Goal: Task Accomplishment & Management: Use online tool/utility

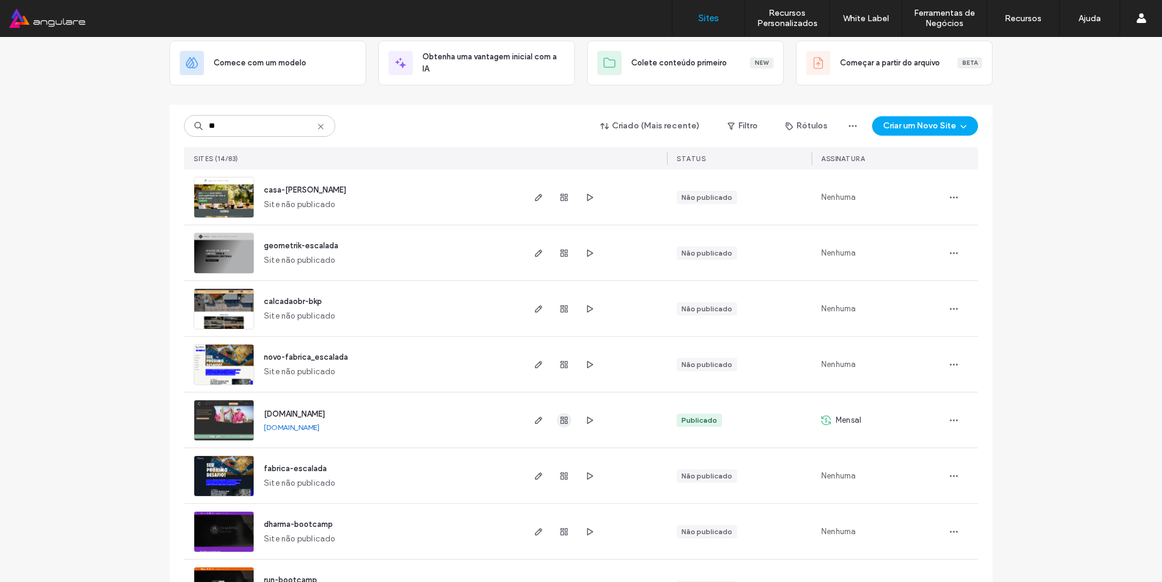
scroll to position [73, 0]
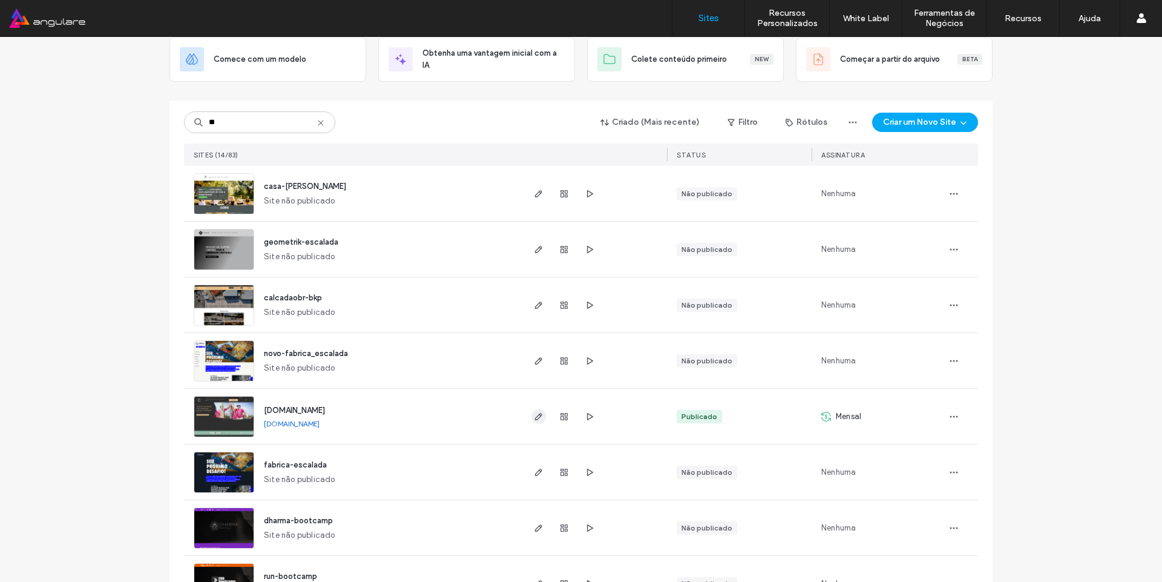
type input "**"
click at [540, 421] on span "button" at bounding box center [538, 416] width 15 height 15
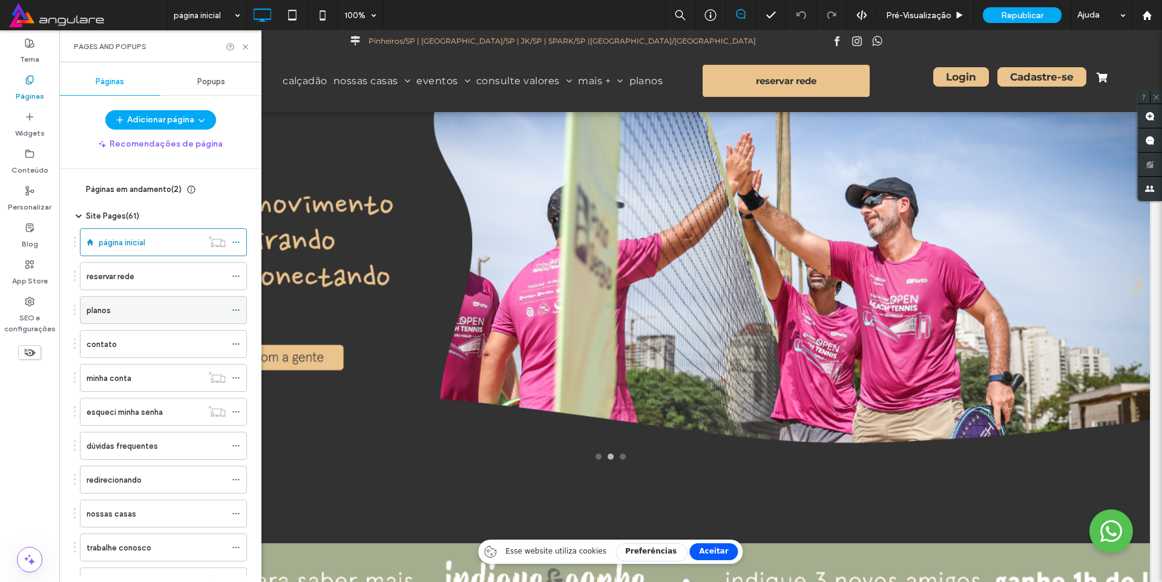
click at [232, 310] on use at bounding box center [235, 310] width 7 height 2
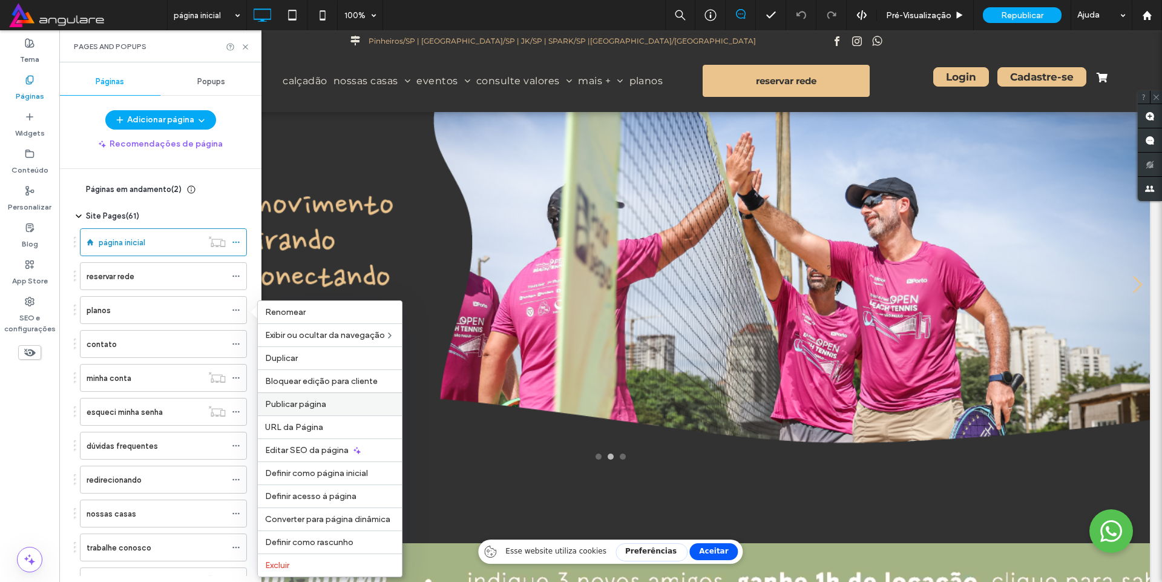
click at [330, 404] on label "Publicar página" at bounding box center [330, 404] width 130 height 10
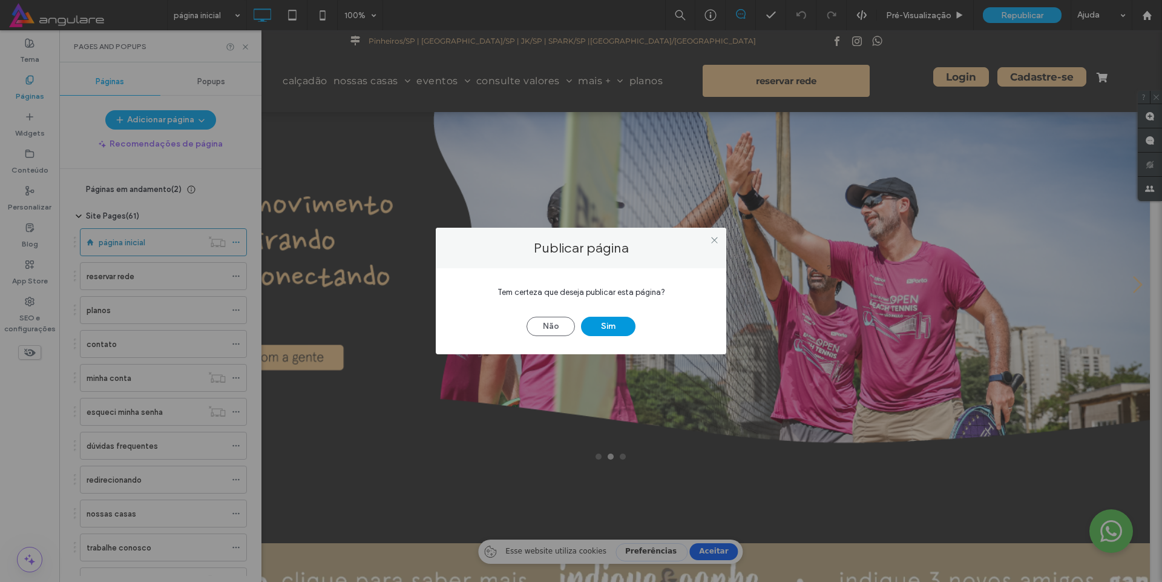
click at [624, 326] on button "Sim" at bounding box center [608, 326] width 54 height 19
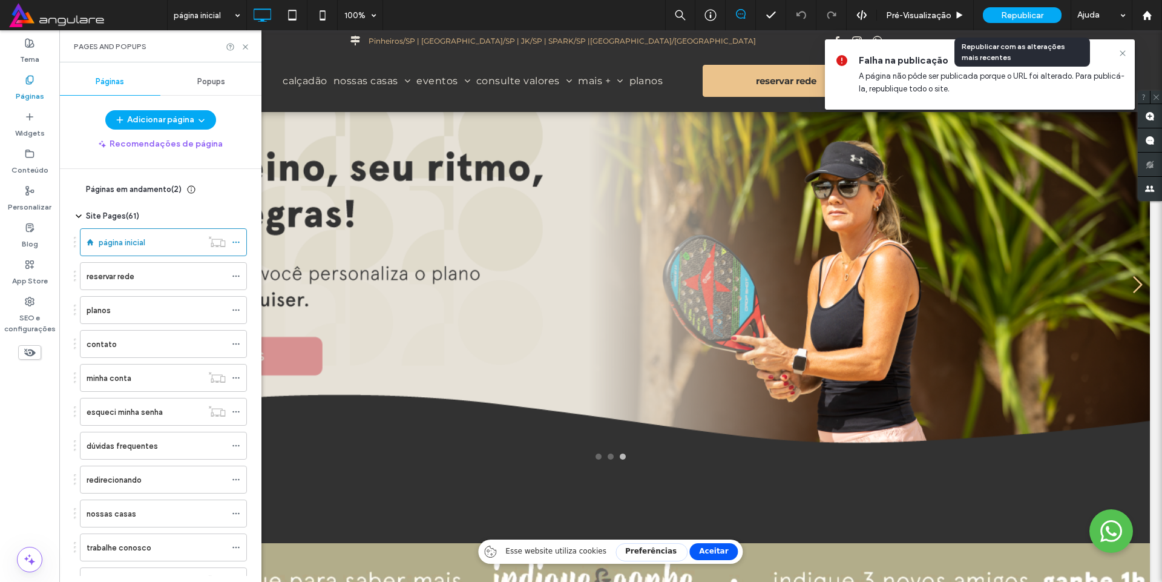
click at [1026, 13] on span "Republicar" at bounding box center [1022, 15] width 42 height 10
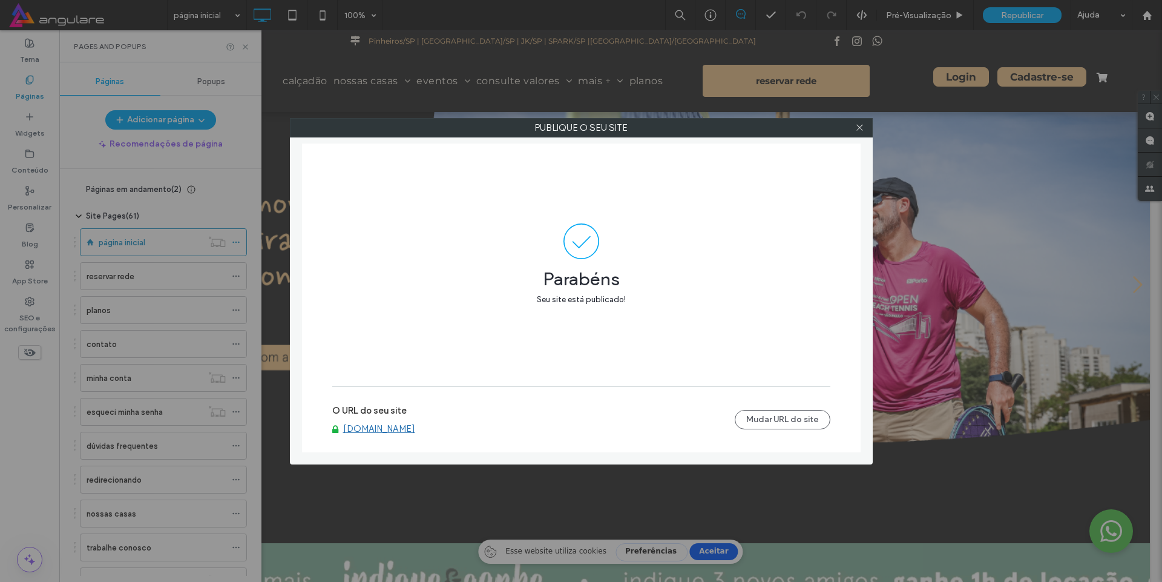
click at [383, 422] on label "O URL do seu site" at bounding box center [369, 414] width 74 height 18
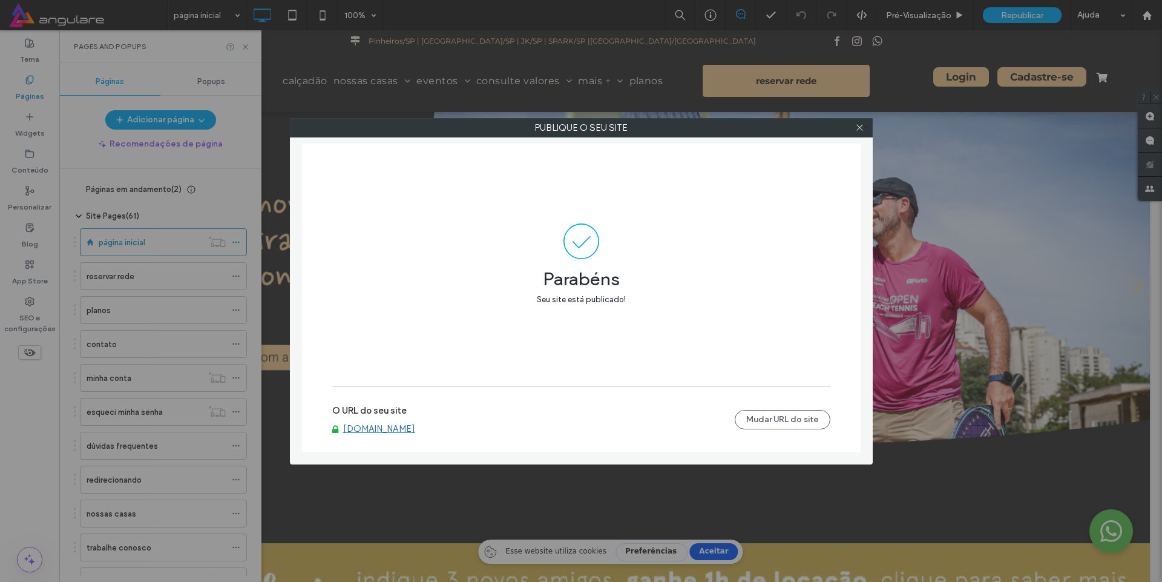
click at [384, 427] on link "[DOMAIN_NAME]" at bounding box center [379, 428] width 72 height 11
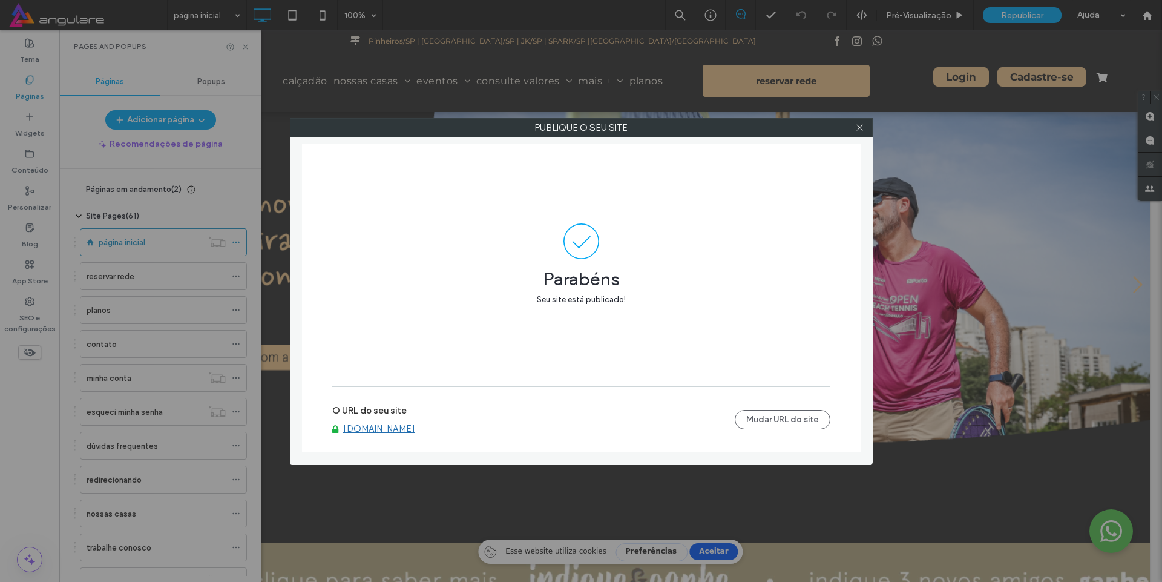
drag, startPoint x: 856, startPoint y: 122, endPoint x: 864, endPoint y: 131, distance: 12.0
click at [859, 124] on span at bounding box center [859, 128] width 9 height 18
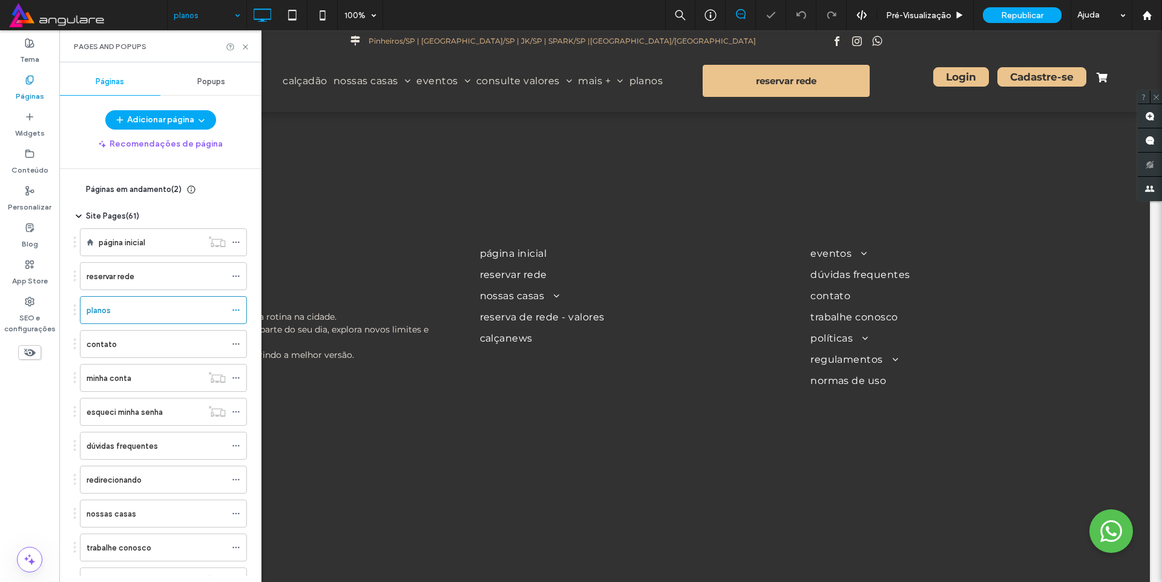
select select
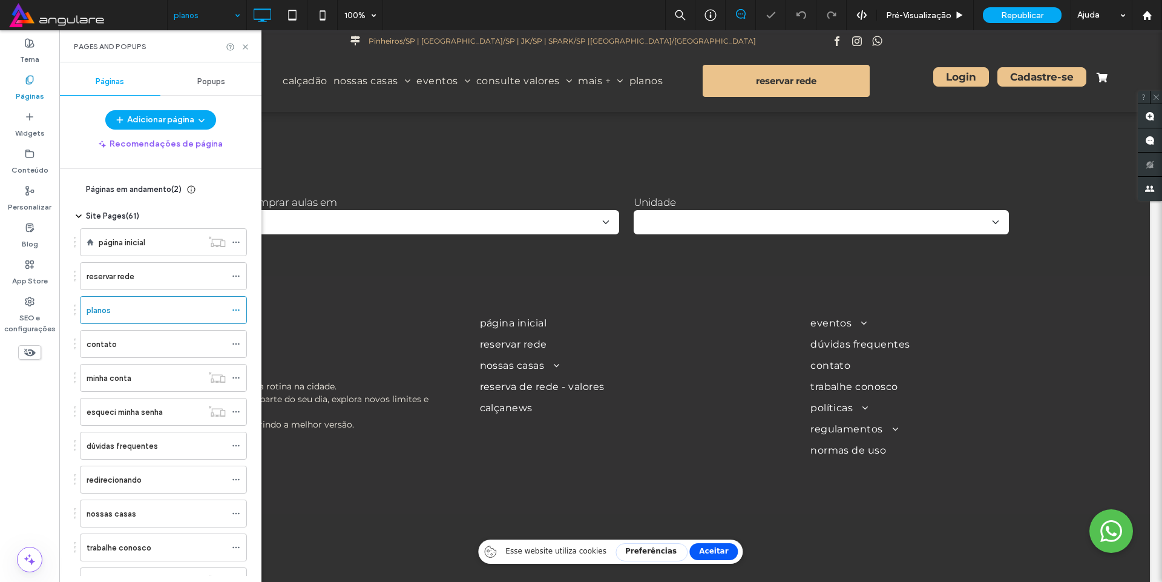
select select
click at [250, 46] on div "Pages and Popups" at bounding box center [160, 46] width 202 height 32
drag, startPoint x: 248, startPoint y: 47, endPoint x: 188, endPoint y: 17, distance: 67.1
click at [248, 47] on icon at bounding box center [245, 46] width 9 height 9
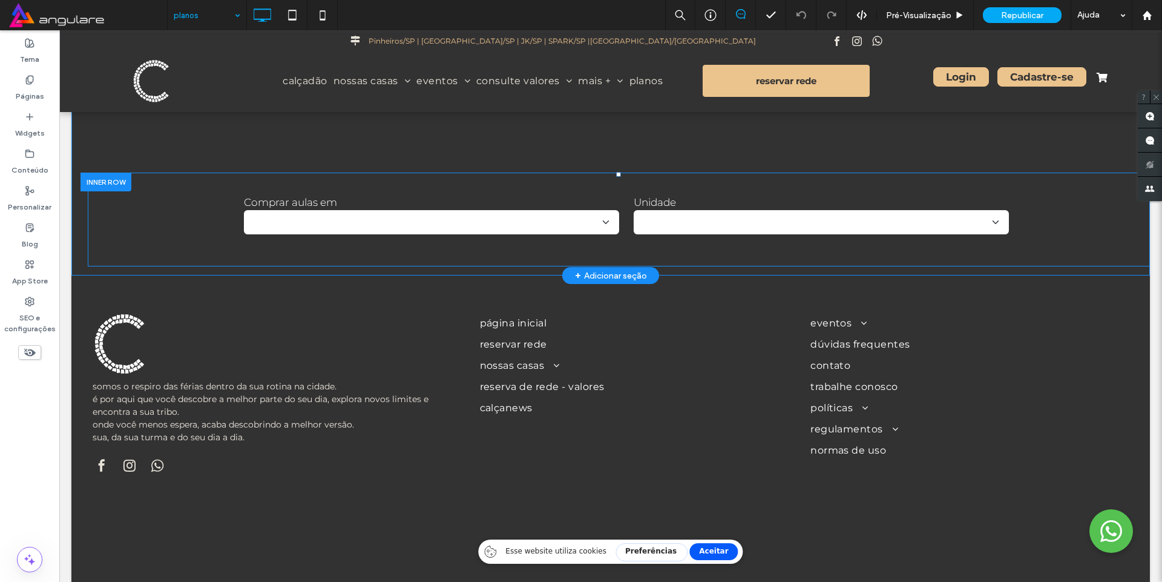
click at [90, 189] on div at bounding box center [105, 181] width 51 height 19
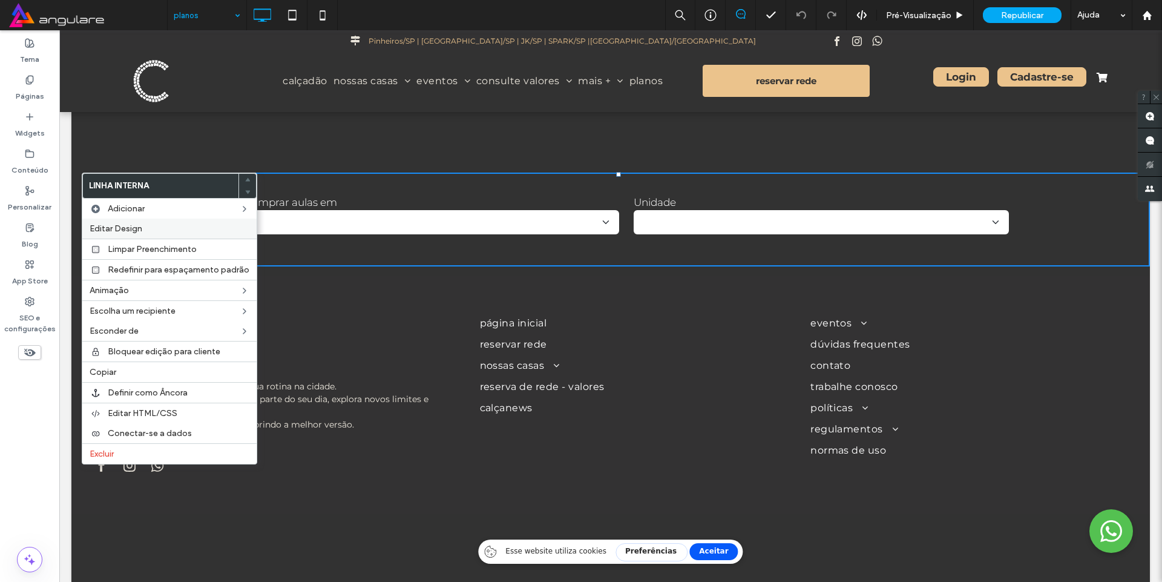
click at [125, 229] on span "Editar Design" at bounding box center [116, 228] width 53 height 10
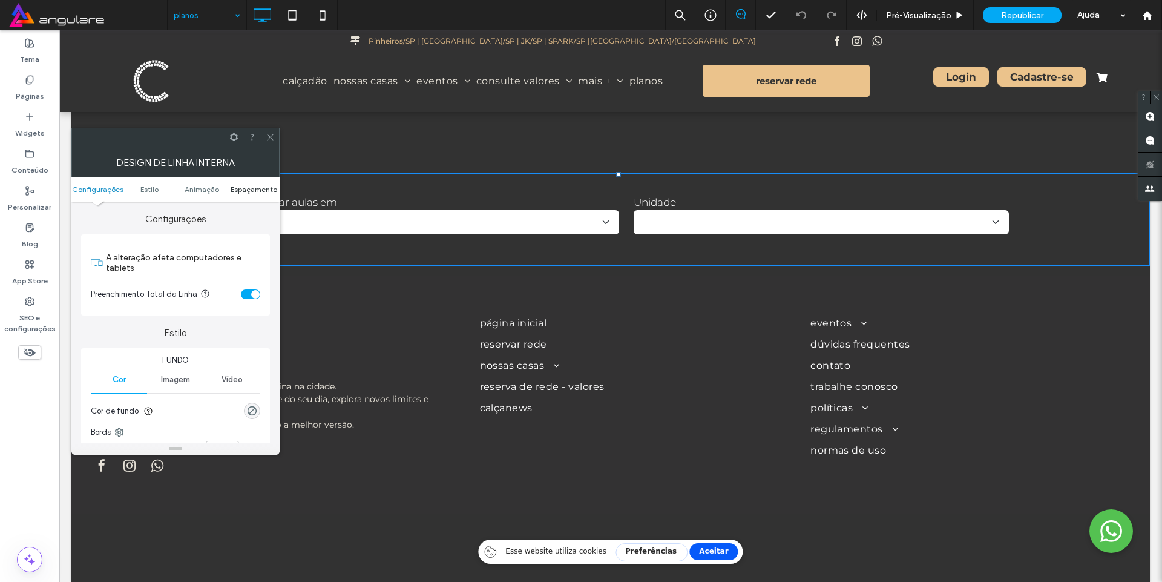
click at [255, 191] on span "Espaçamento" at bounding box center [254, 189] width 47 height 9
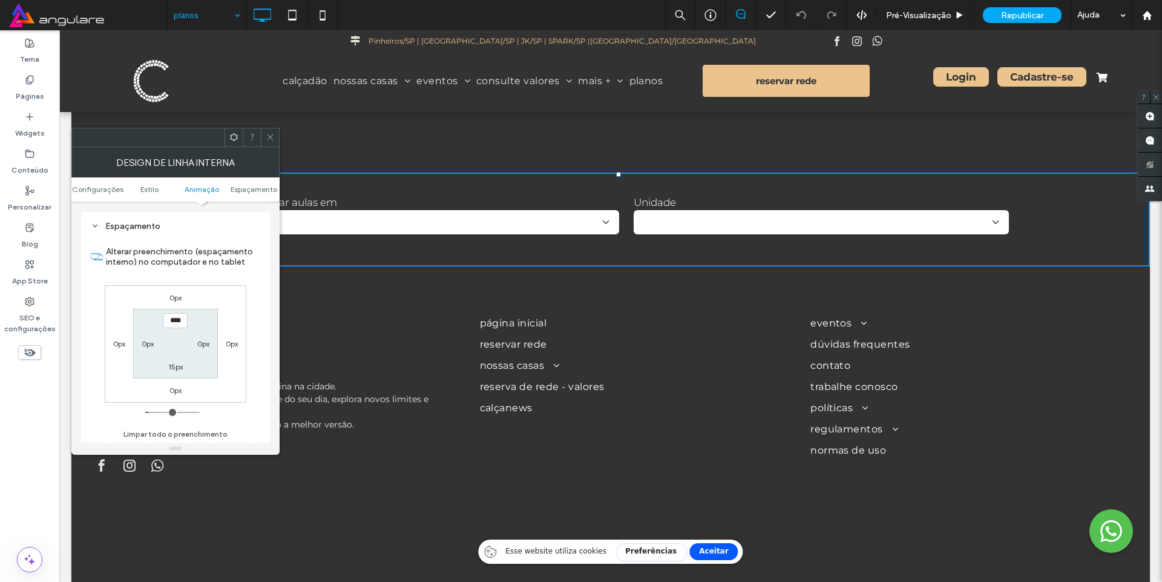
scroll to position [398, 0]
click at [270, 133] on icon at bounding box center [270, 137] width 9 height 9
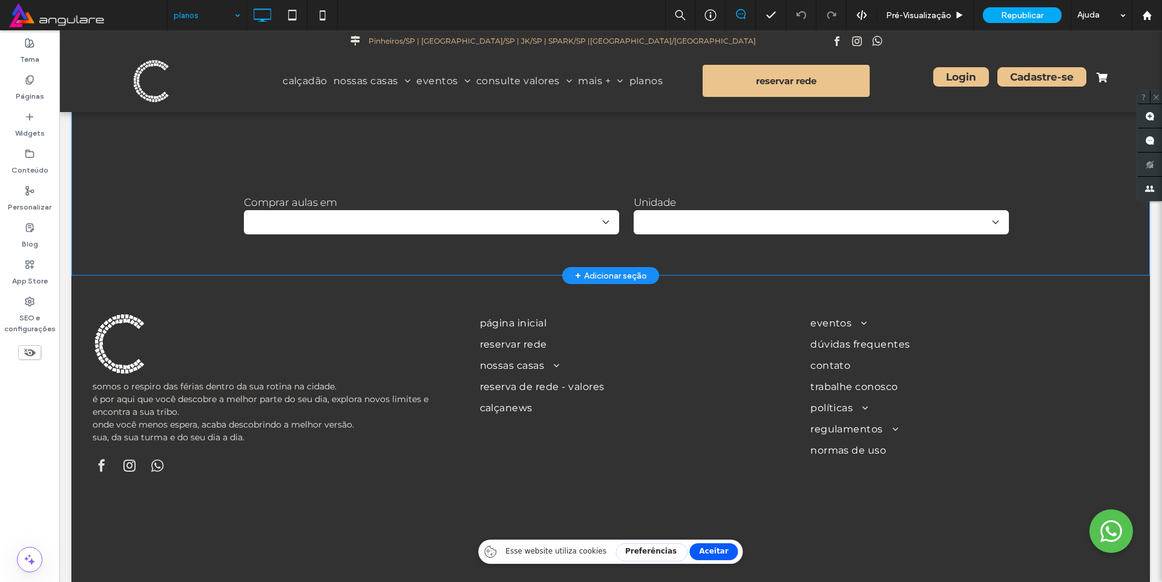
click at [78, 237] on div "**********" at bounding box center [610, 219] width 1079 height 94
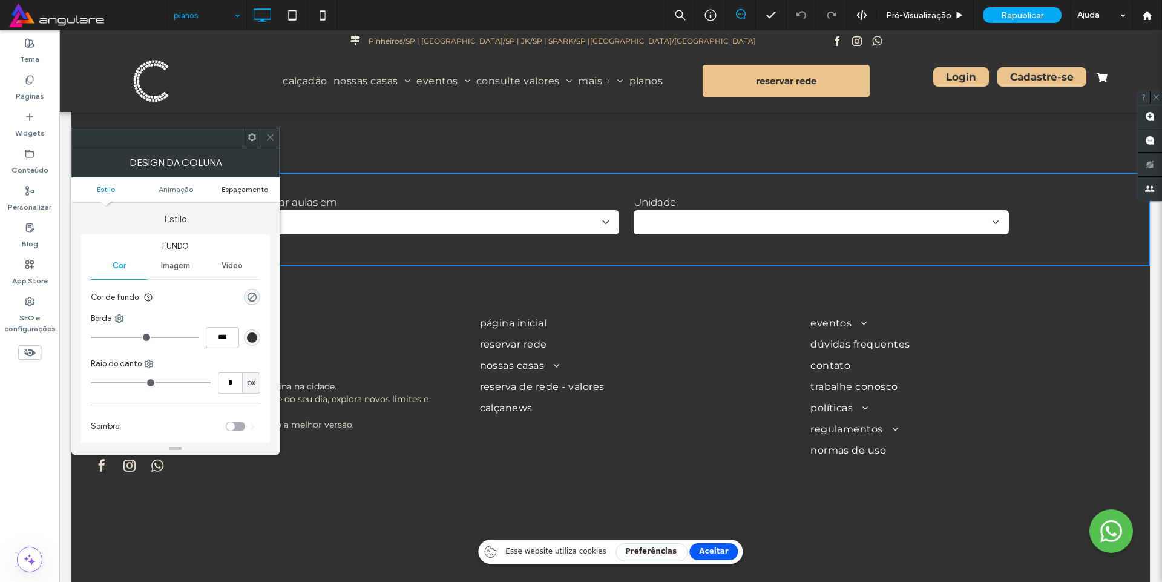
click at [243, 188] on span "Espaçamento" at bounding box center [245, 189] width 47 height 9
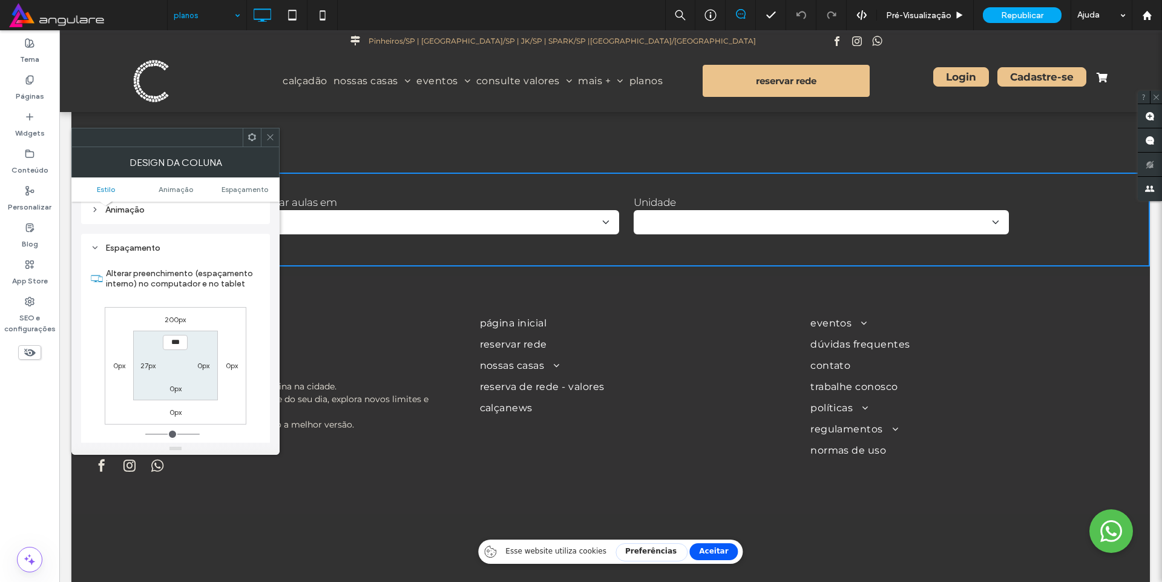
scroll to position [284, 0]
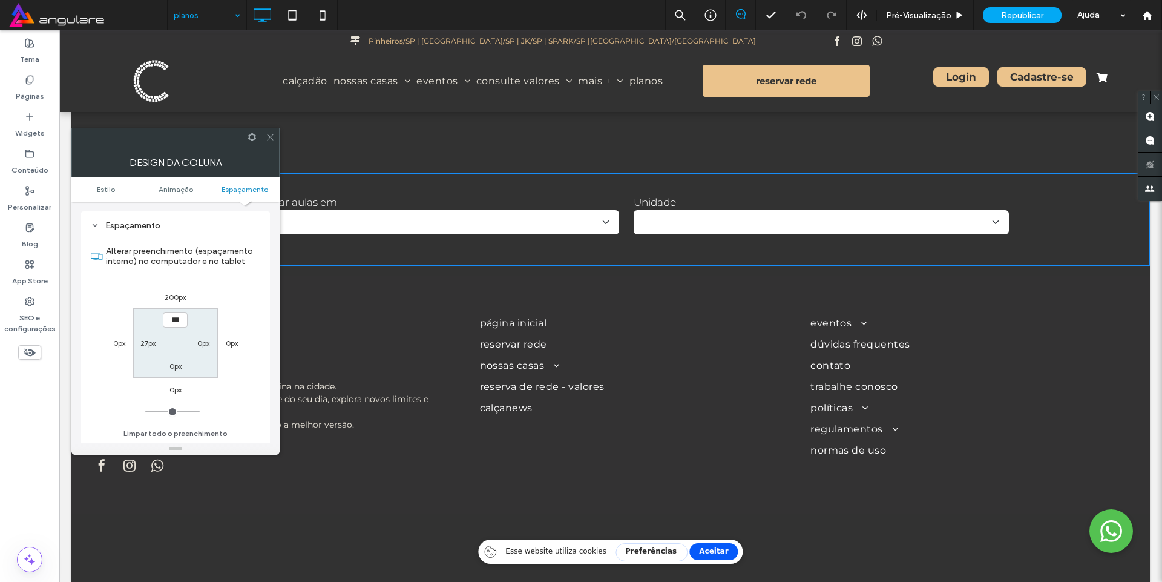
click at [143, 343] on label "27px" at bounding box center [147, 342] width 15 height 9
type input "**"
type input "*"
type input "***"
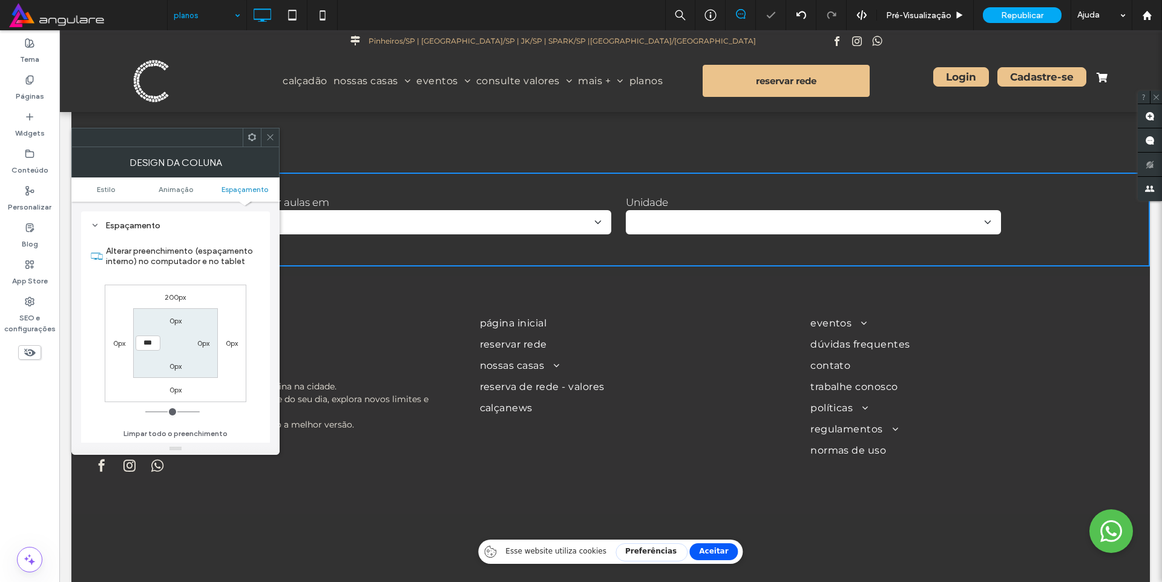
click at [266, 136] on icon at bounding box center [270, 137] width 9 height 9
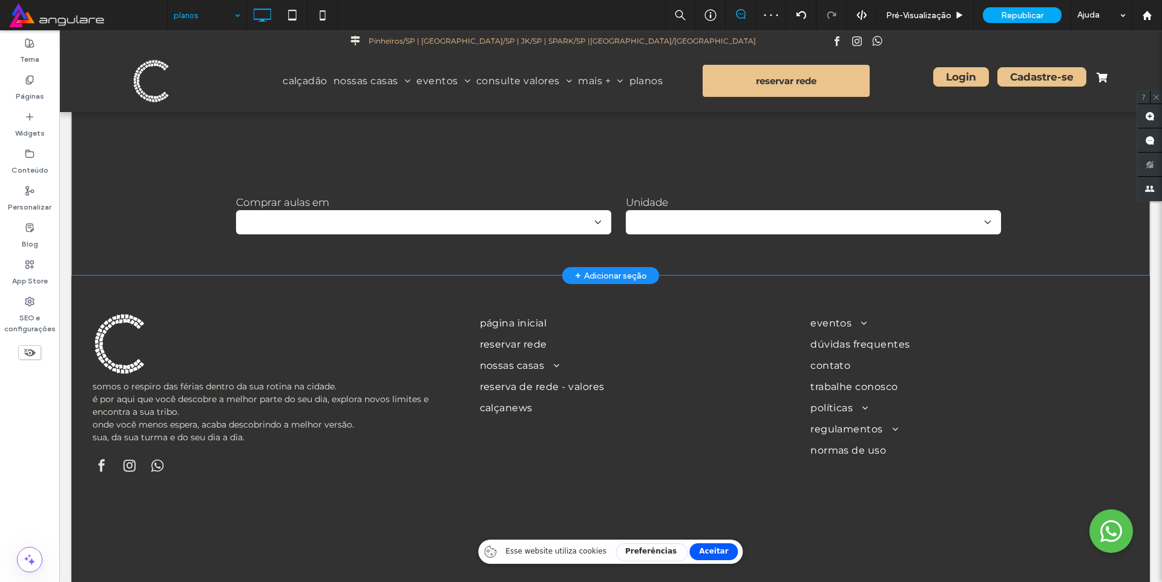
click at [81, 127] on div "**********" at bounding box center [610, 158] width 1079 height 215
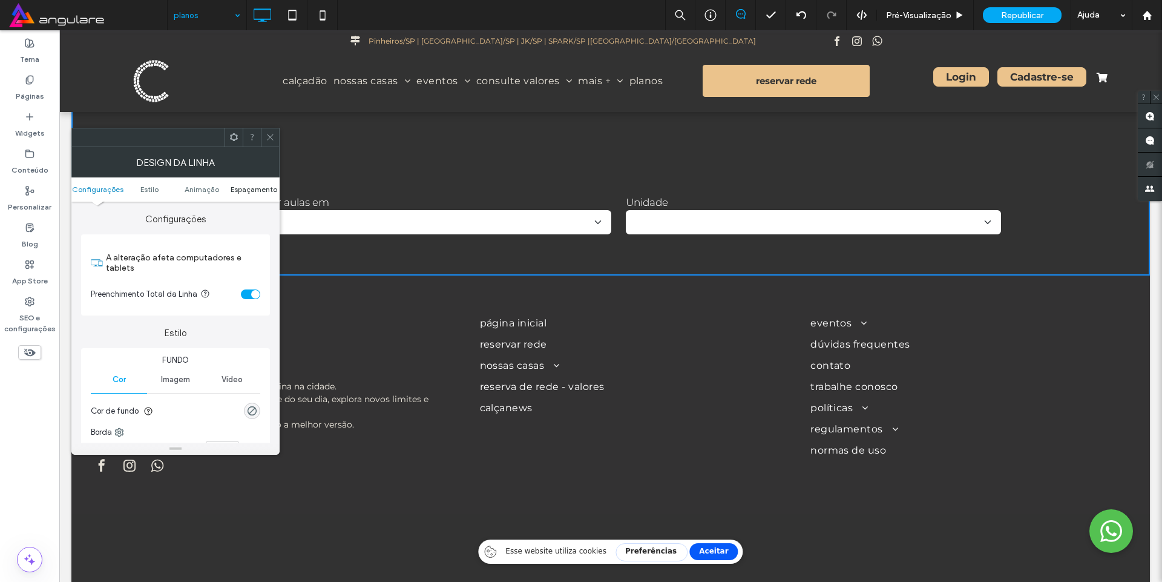
click at [254, 185] on span "Espaçamento" at bounding box center [254, 189] width 47 height 9
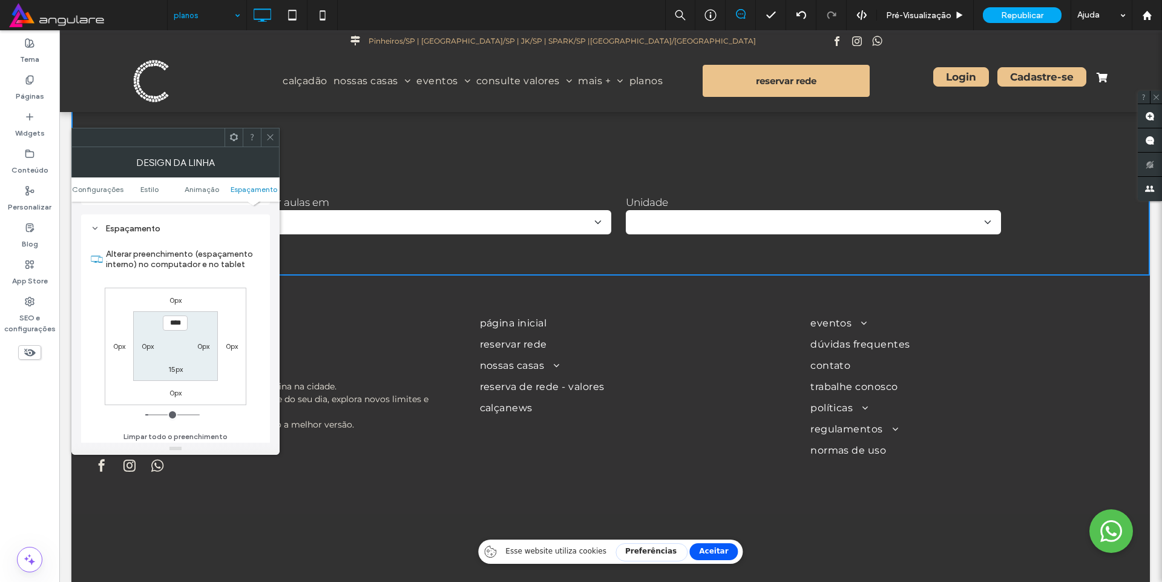
scroll to position [352, 0]
click at [268, 130] on span at bounding box center [270, 137] width 9 height 18
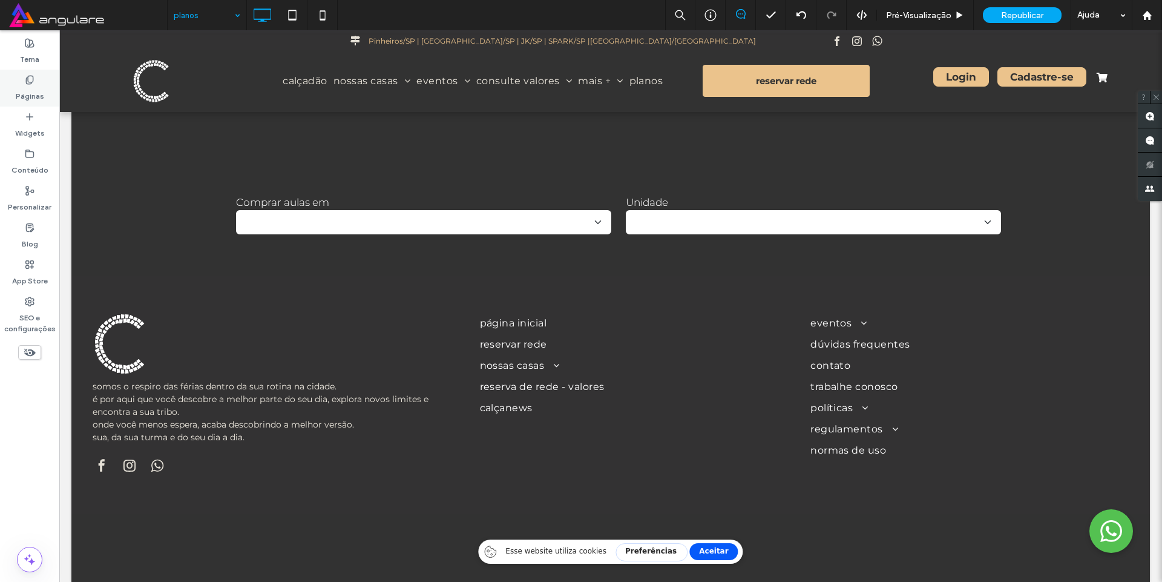
drag, startPoint x: 28, startPoint y: 80, endPoint x: 41, endPoint y: 203, distance: 122.9
click at [28, 80] on icon at bounding box center [30, 80] width 10 height 10
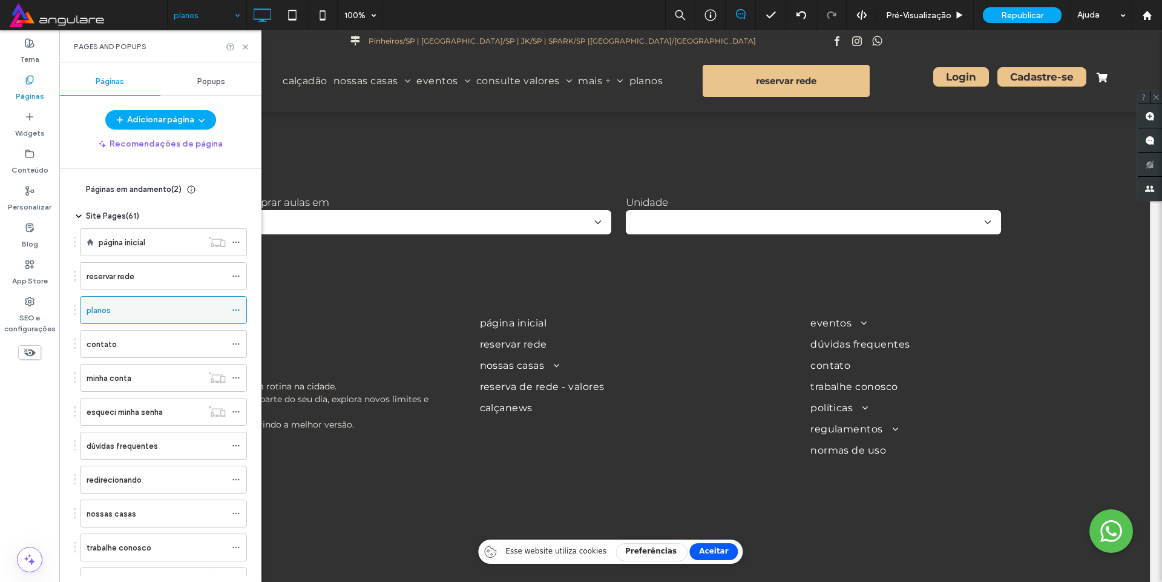
click at [232, 307] on icon at bounding box center [236, 310] width 8 height 8
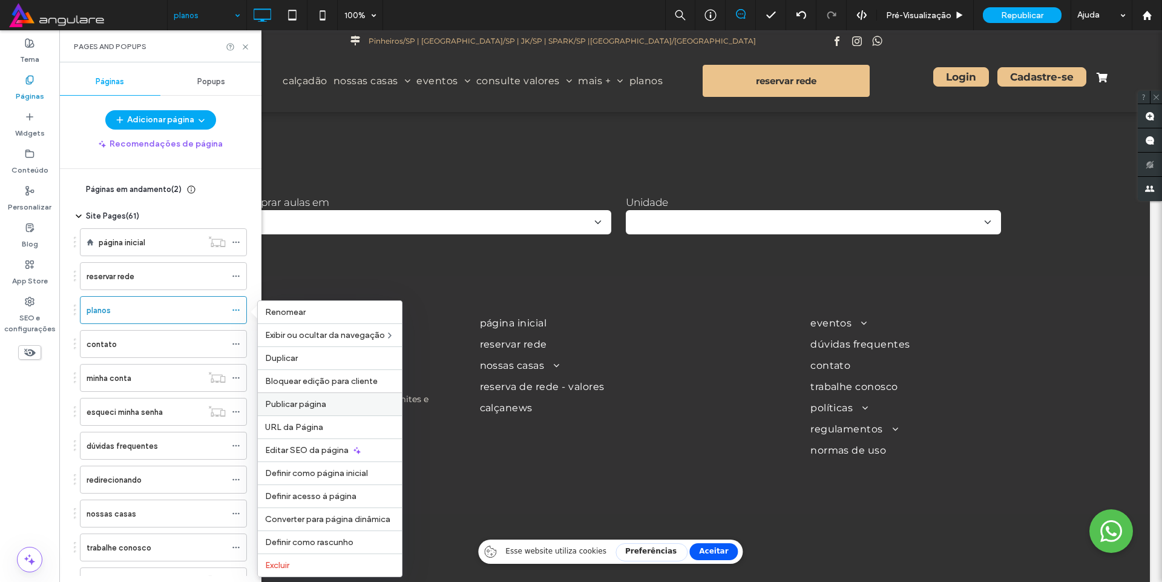
click at [314, 401] on span "Publicar página" at bounding box center [295, 404] width 61 height 10
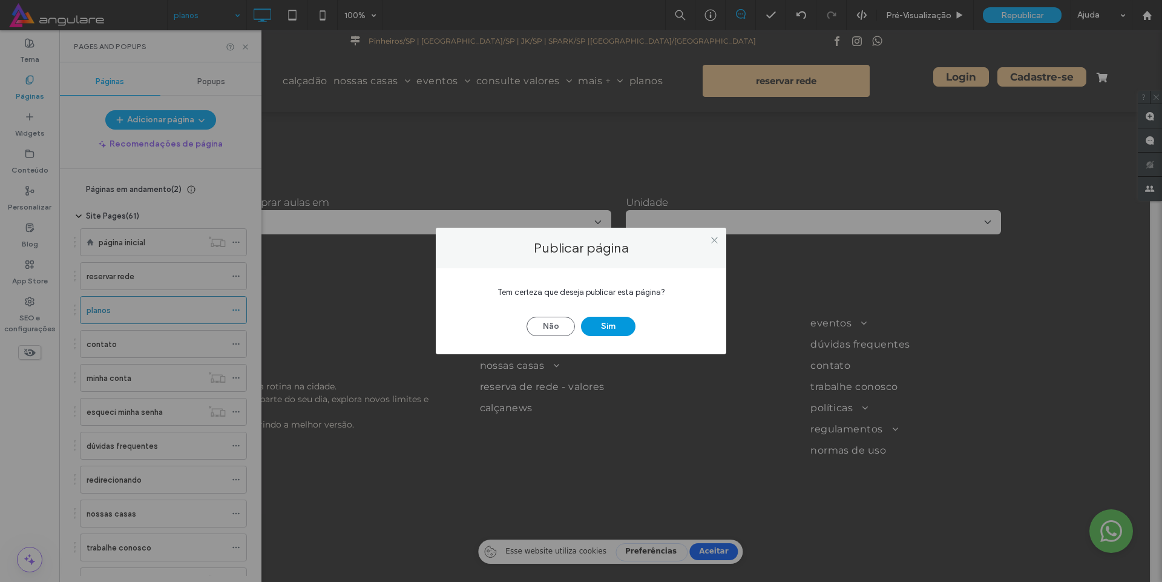
click at [608, 325] on button "Sim" at bounding box center [608, 326] width 54 height 19
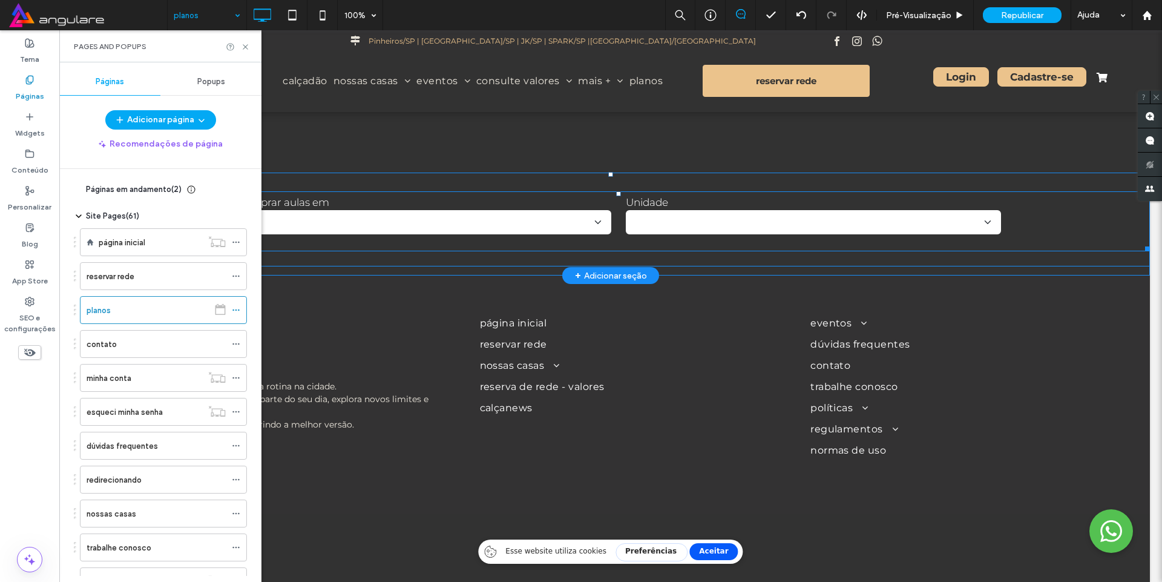
click at [422, 248] on span at bounding box center [619, 221] width 1062 height 60
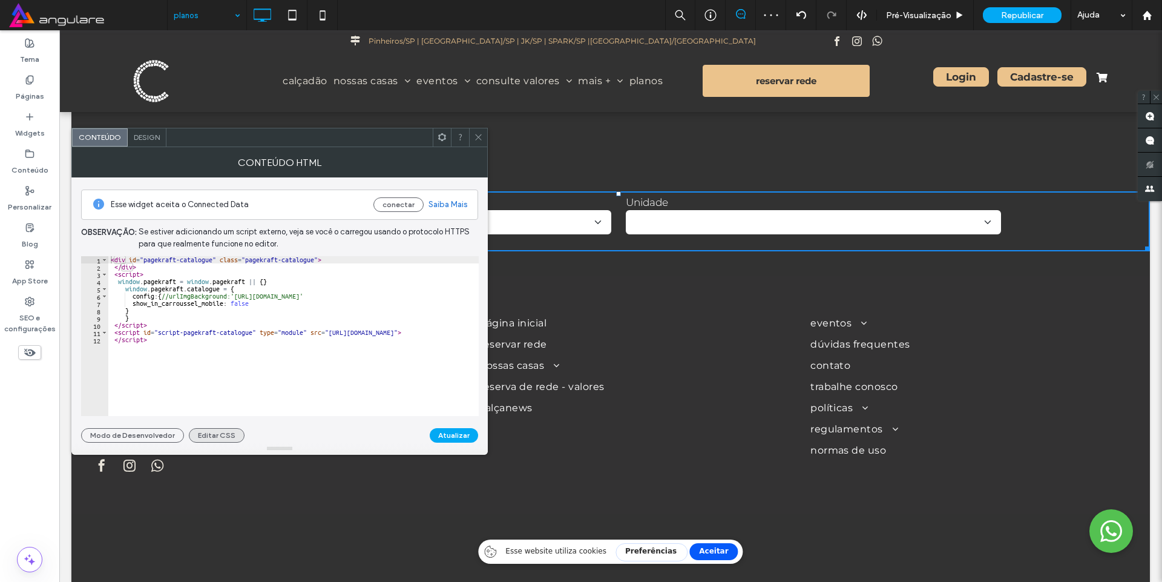
click at [209, 441] on button "Editar CSS" at bounding box center [217, 435] width 56 height 15
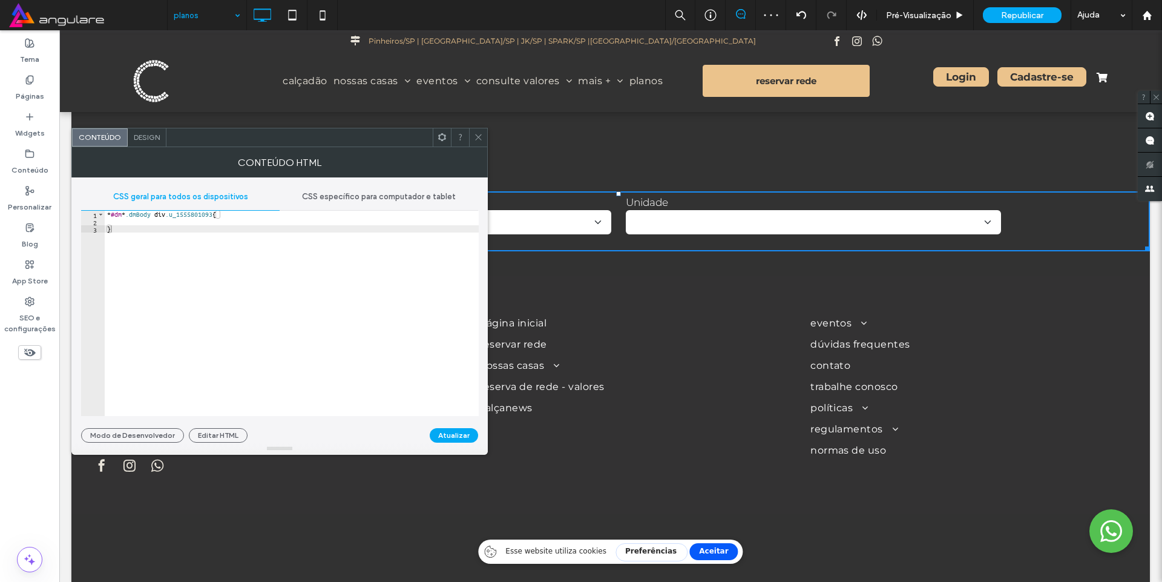
drag, startPoint x: 478, startPoint y: 134, endPoint x: 487, endPoint y: 130, distance: 9.5
click at [478, 134] on icon at bounding box center [478, 137] width 9 height 9
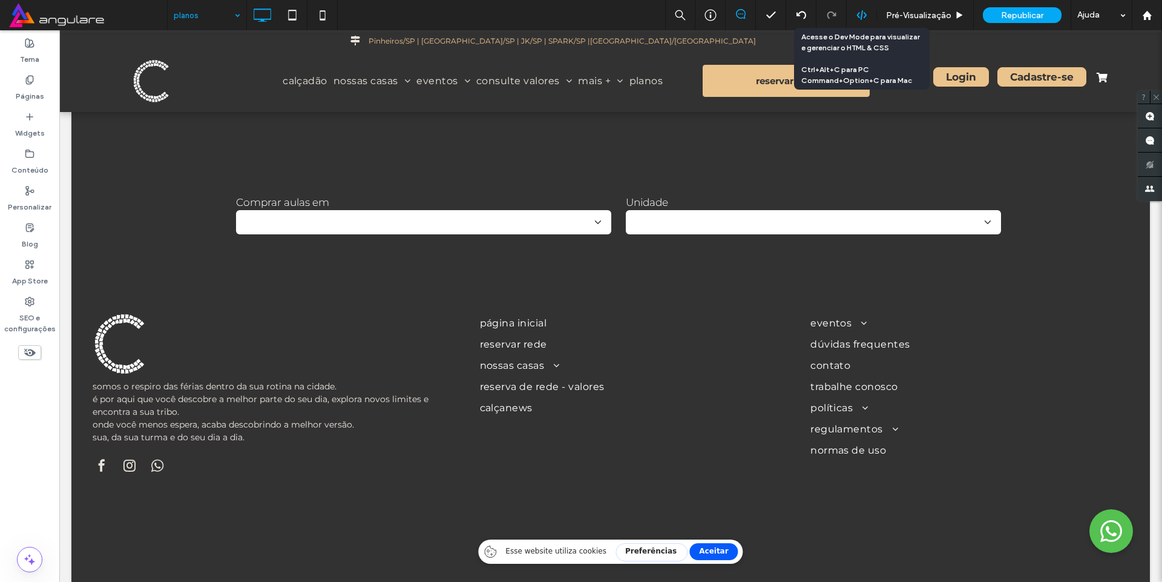
click at [865, 16] on use at bounding box center [861, 15] width 10 height 10
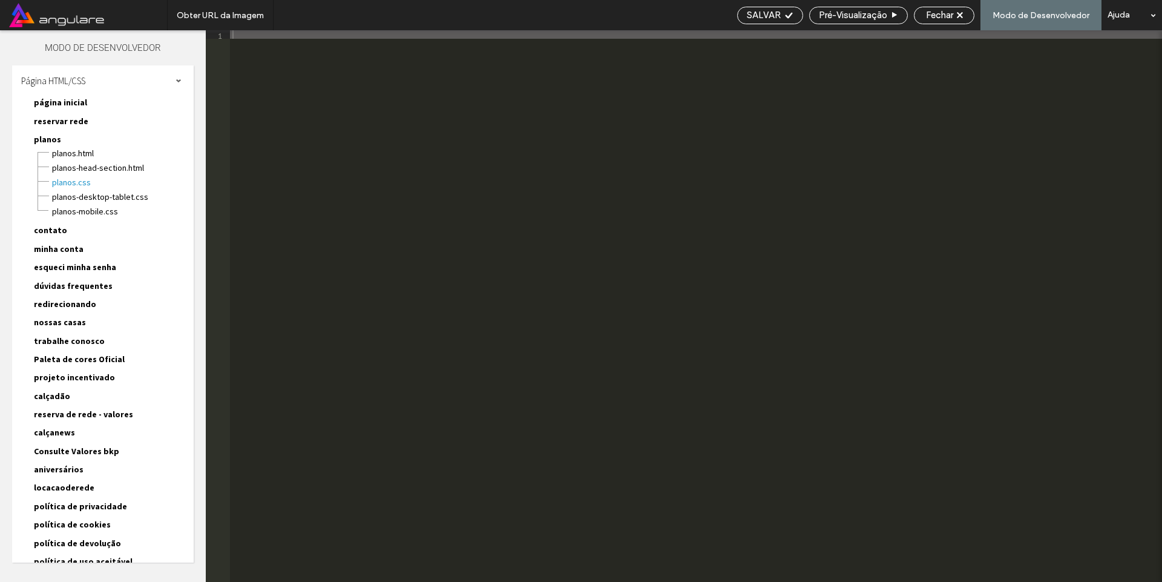
type textarea "**********"
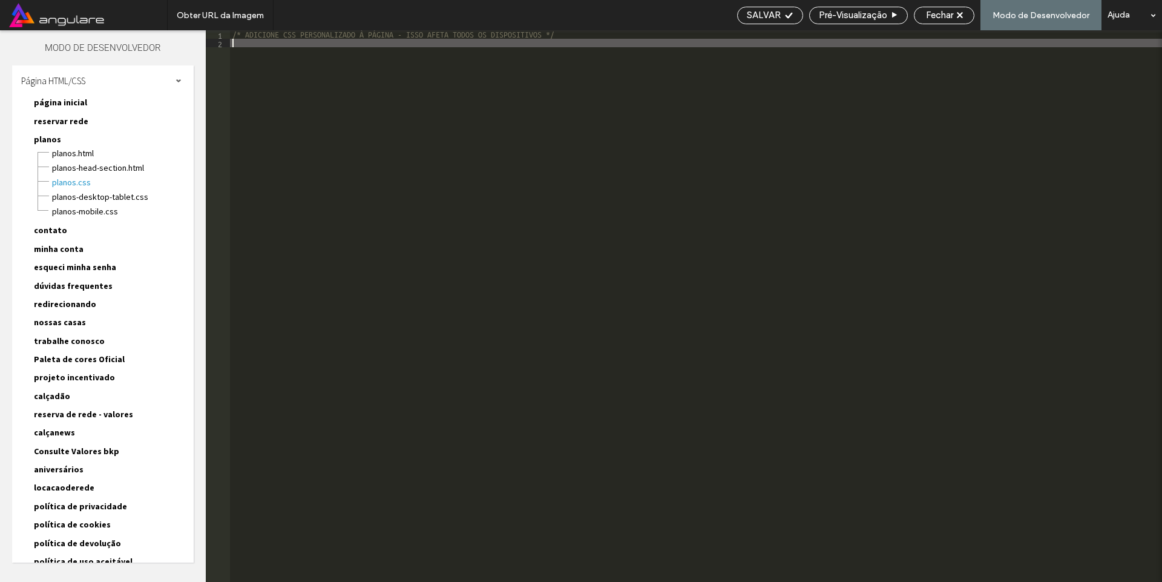
click at [272, 193] on div "/* ADICIONE CSS PERSONALIZADO À PÁGINA - ISSO AFETA TODOS OS DISPOSITIVOS */" at bounding box center [696, 314] width 932 height 568
paste textarea "*"
type textarea "*"
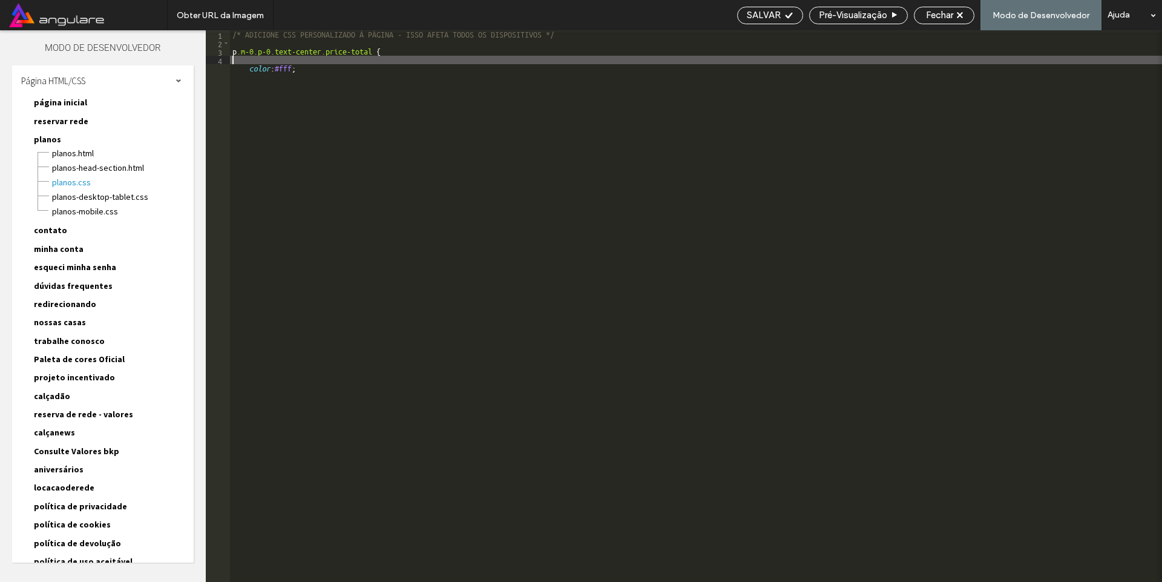
type textarea "*"
click at [330, 132] on div "/* ADICIONE CSS PERSONALIZADO À PÁGINA - ISSO AFETA TODOS OS DISPOSITIVOS */ p …" at bounding box center [696, 305] width 932 height 551
click at [284, 151] on div "/* ADICIONE CSS PERSONALIZADO À PÁGINA - ISSO AFETA TODOS OS DISPOSITIVOS */ p …" at bounding box center [696, 314] width 932 height 568
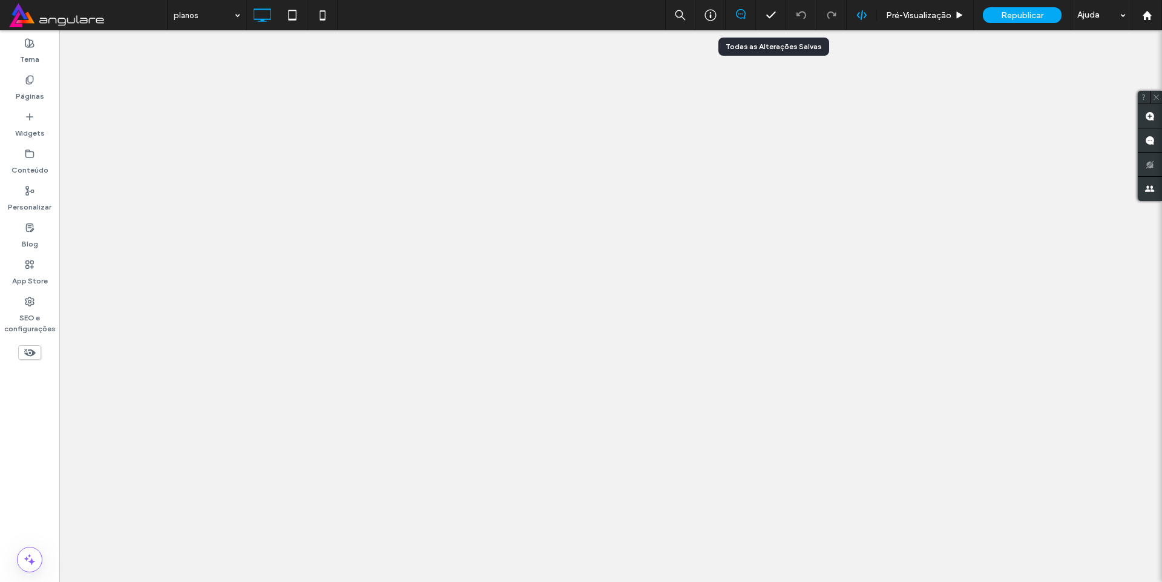
select select
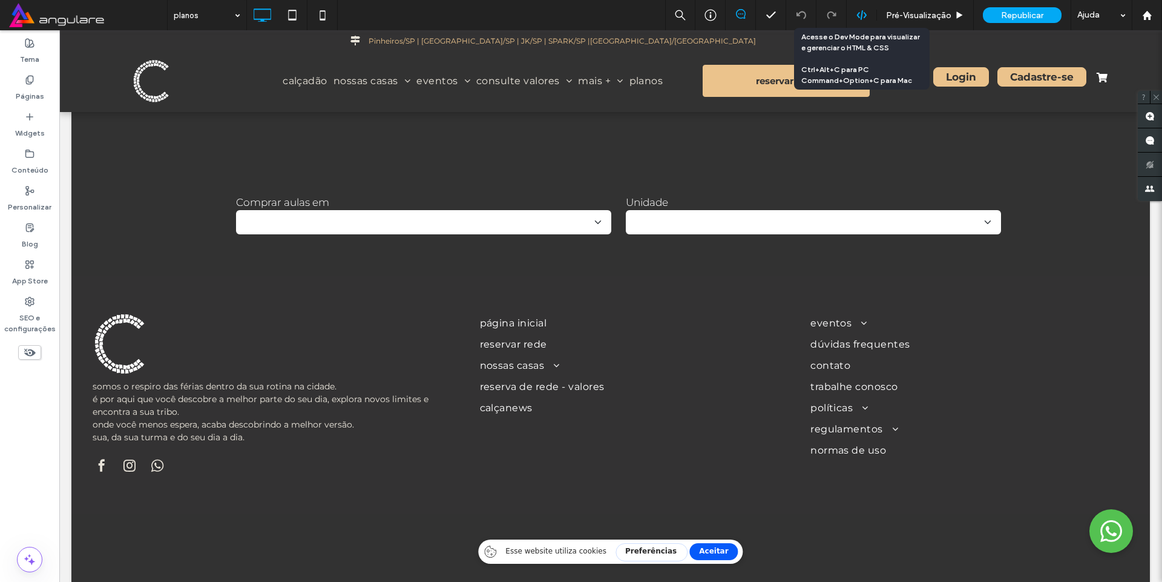
click at [858, 14] on use at bounding box center [861, 15] width 10 height 10
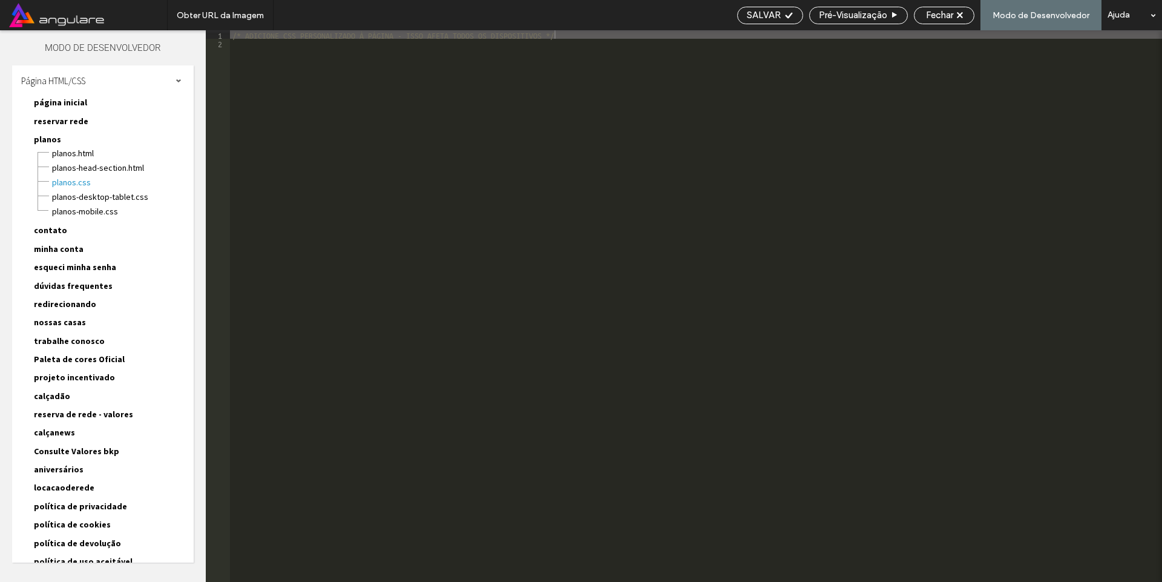
click at [94, 189] on div "planos-desktop-tablet.css" at bounding box center [122, 195] width 142 height 15
click at [87, 197] on span "planos-desktop-tablet.css" at bounding box center [122, 197] width 142 height 12
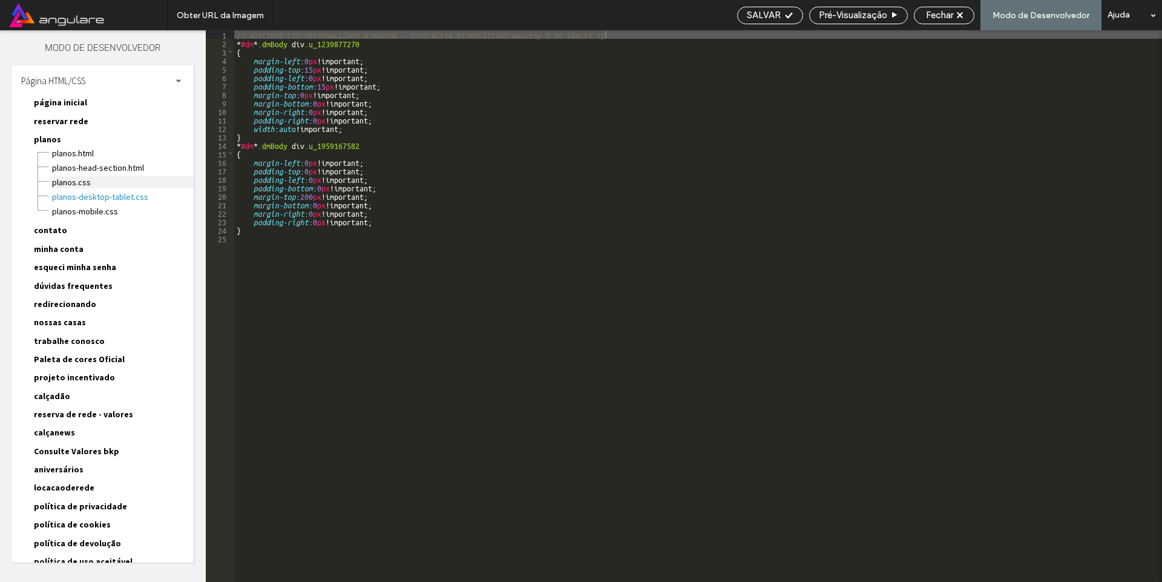
click at [83, 177] on span "planos.css" at bounding box center [122, 182] width 142 height 12
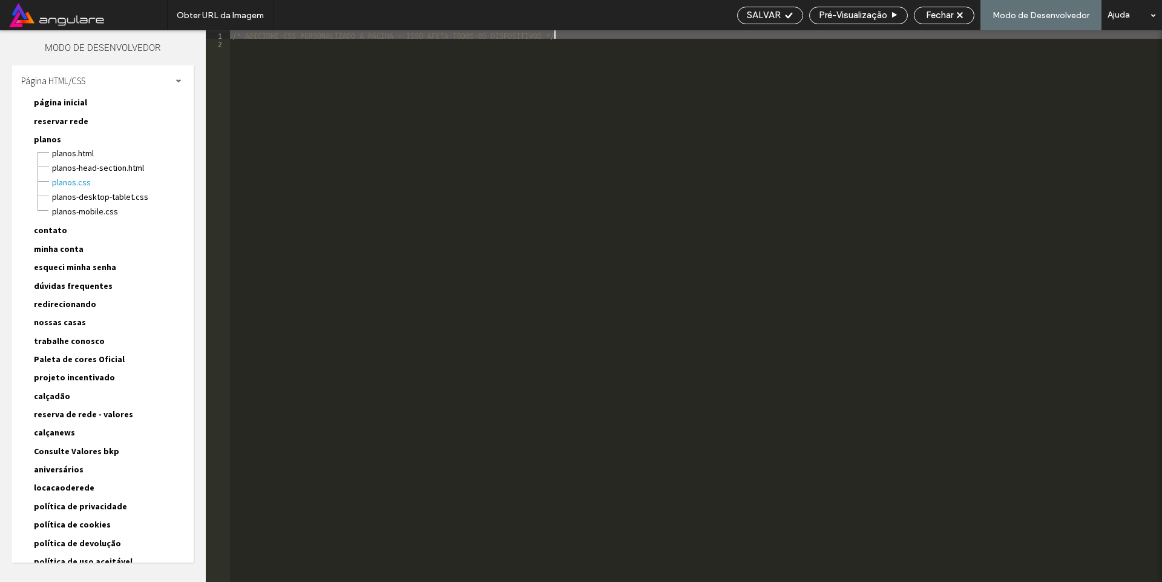
click at [335, 191] on div "/* ADICIONE CSS PERSONALIZADO À PÁGINA - ISSO AFETA TODOS OS DISPOSITIVOS */" at bounding box center [696, 314] width 932 height 568
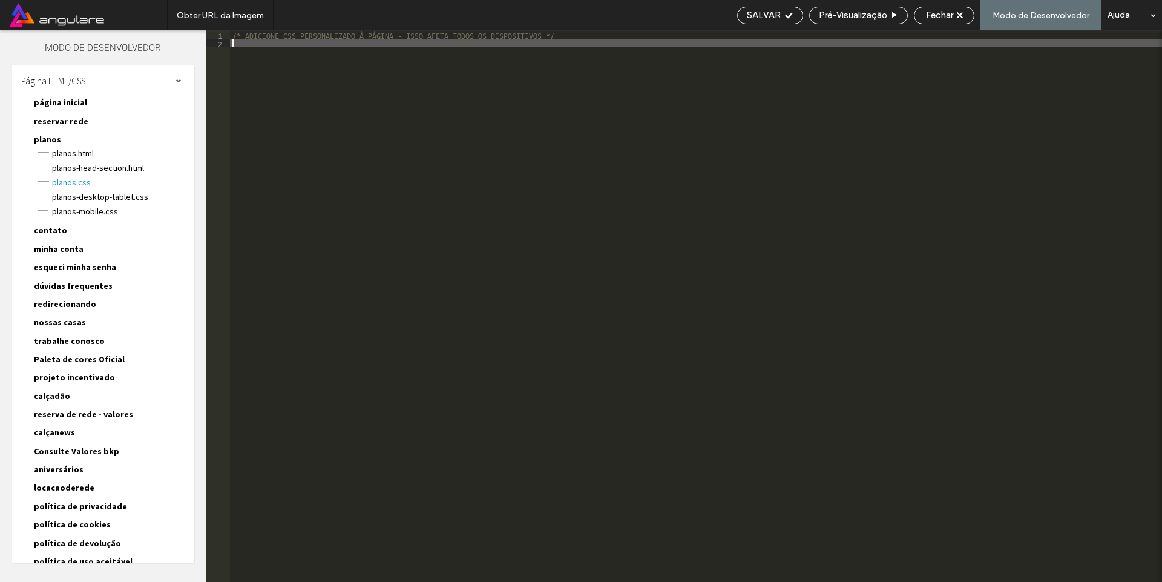
paste textarea
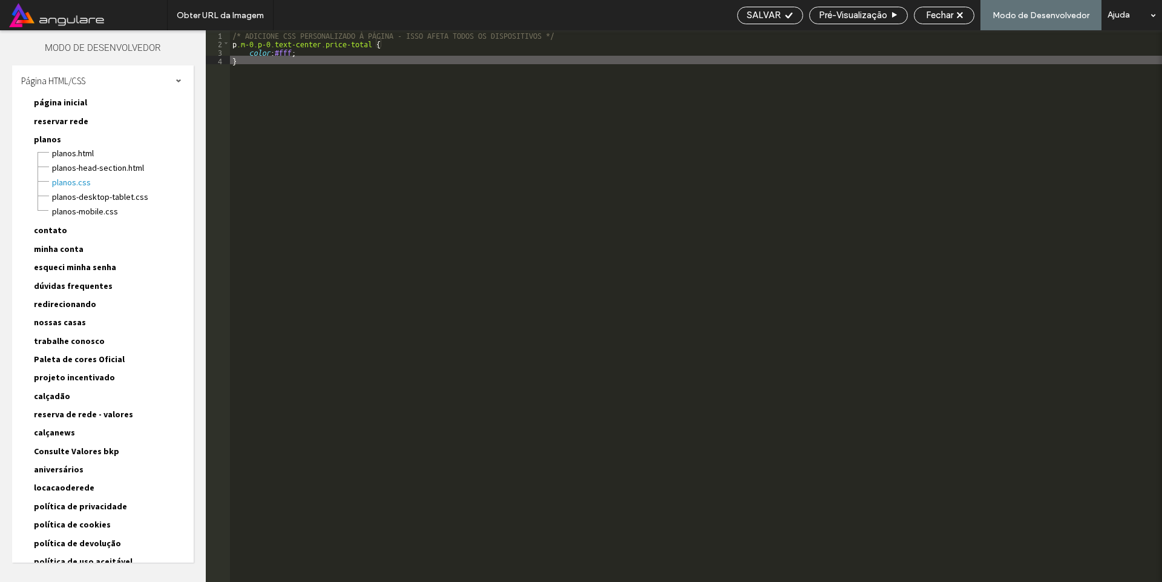
type textarea "**"
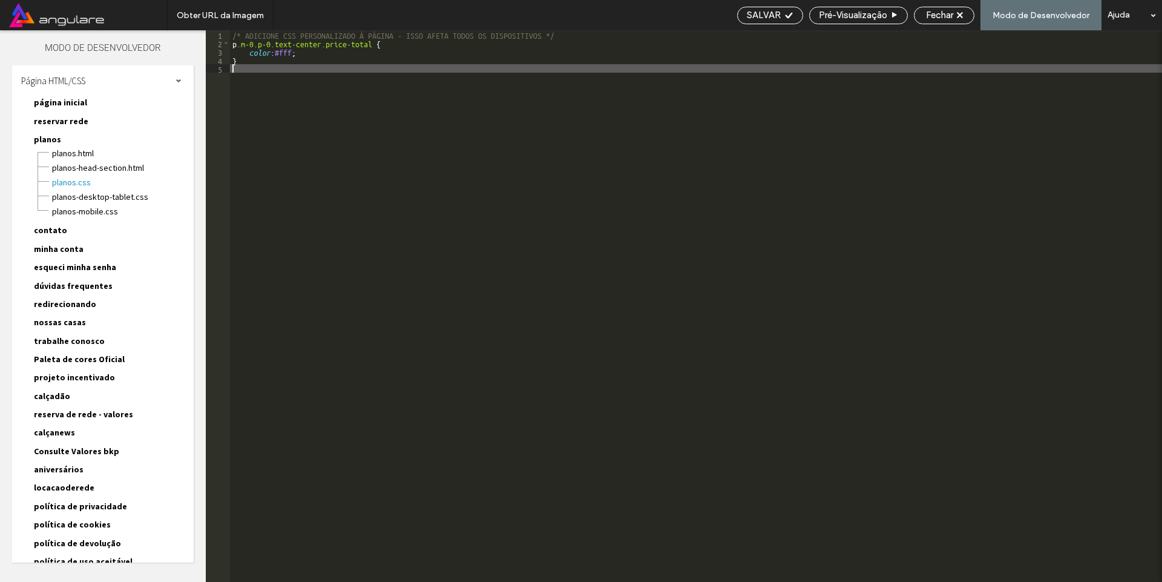
click at [289, 134] on div "/* ADICIONE CSS PERSONALIZADO À PÁGINA - ISSO AFETA TODOS OS DISPOSITIVOS */ p …" at bounding box center [696, 314] width 932 height 568
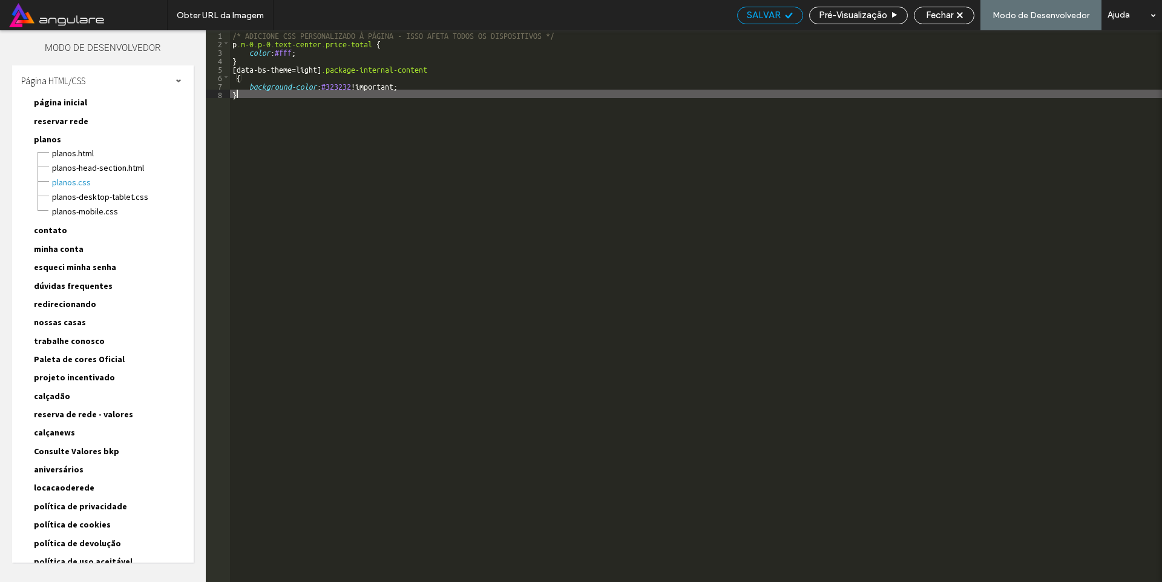
click at [774, 12] on span "SALVAR" at bounding box center [764, 15] width 34 height 11
select select
click at [776, 18] on span "SALVAR" at bounding box center [764, 15] width 34 height 11
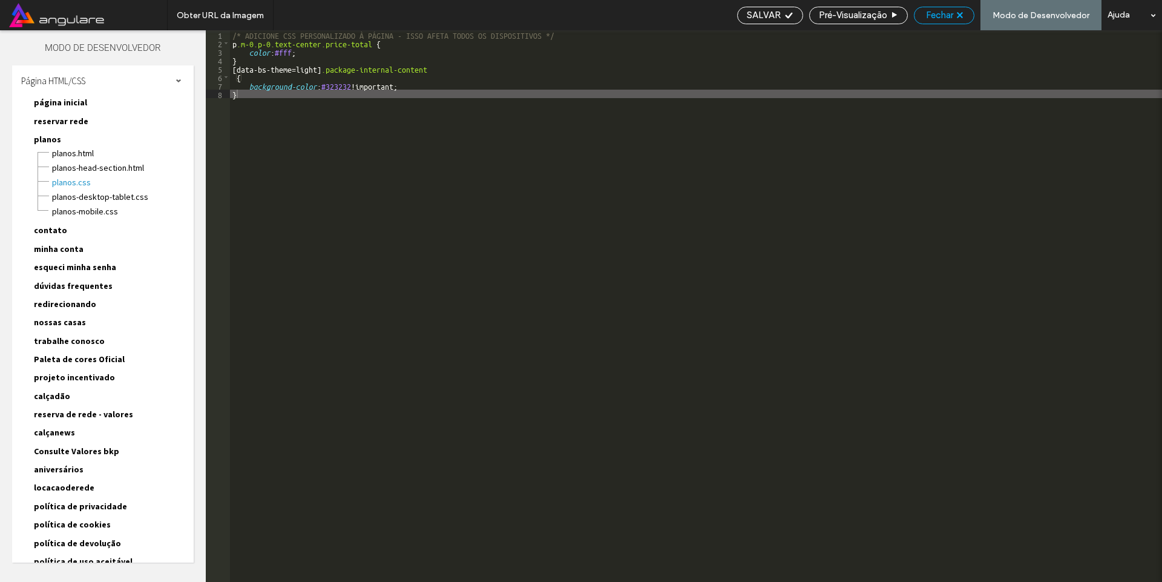
click at [938, 11] on span "Fechar" at bounding box center [939, 15] width 27 height 11
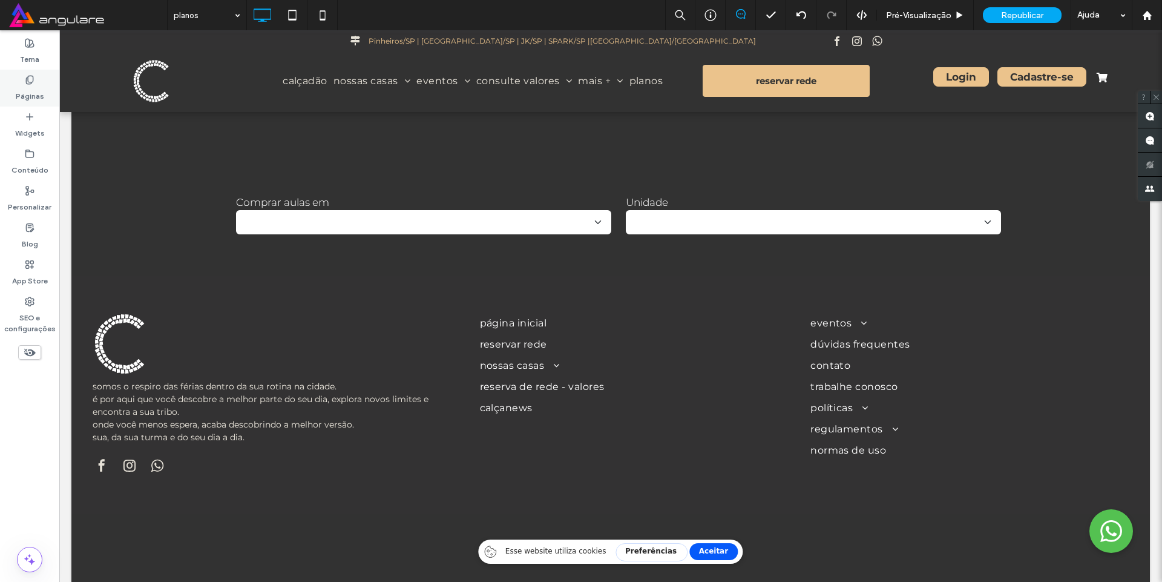
click at [31, 79] on icon at bounding box center [30, 80] width 10 height 10
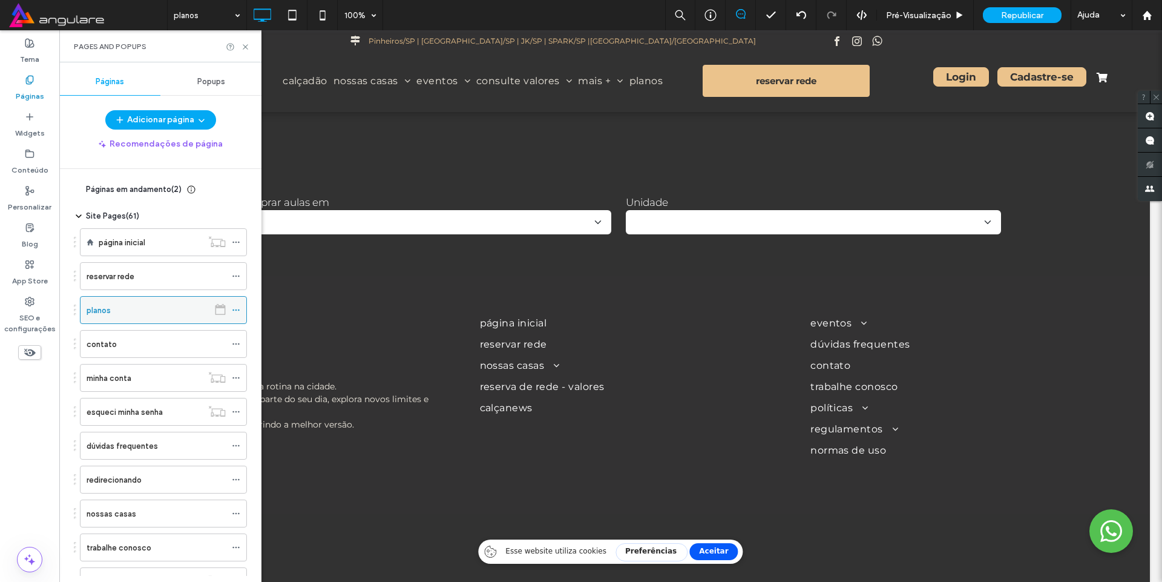
click at [235, 306] on icon at bounding box center [236, 310] width 8 height 8
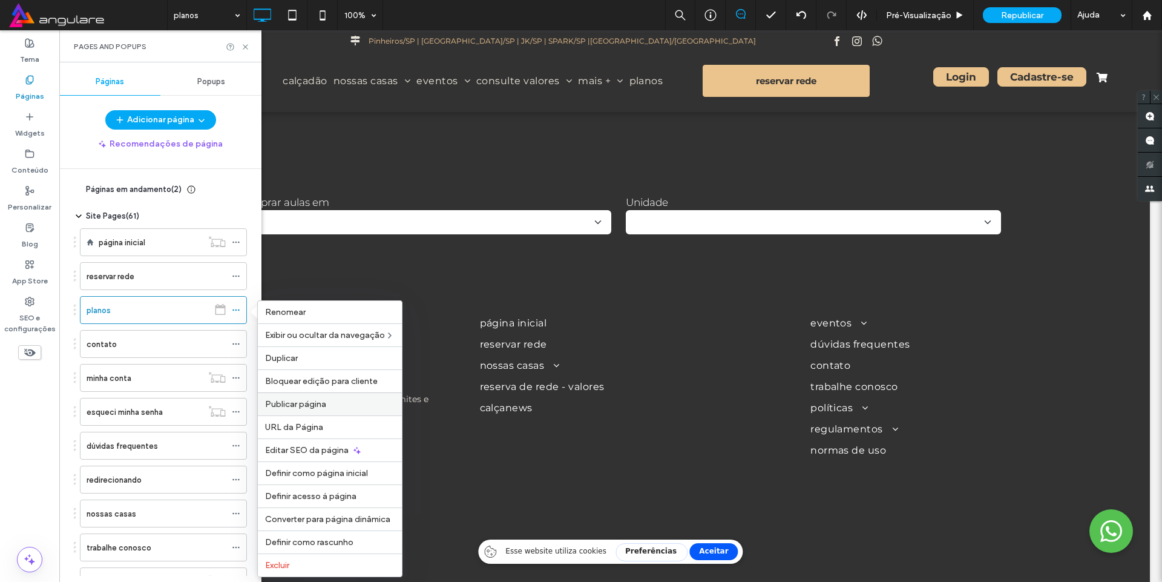
click at [301, 398] on div "Publicar página" at bounding box center [330, 403] width 144 height 23
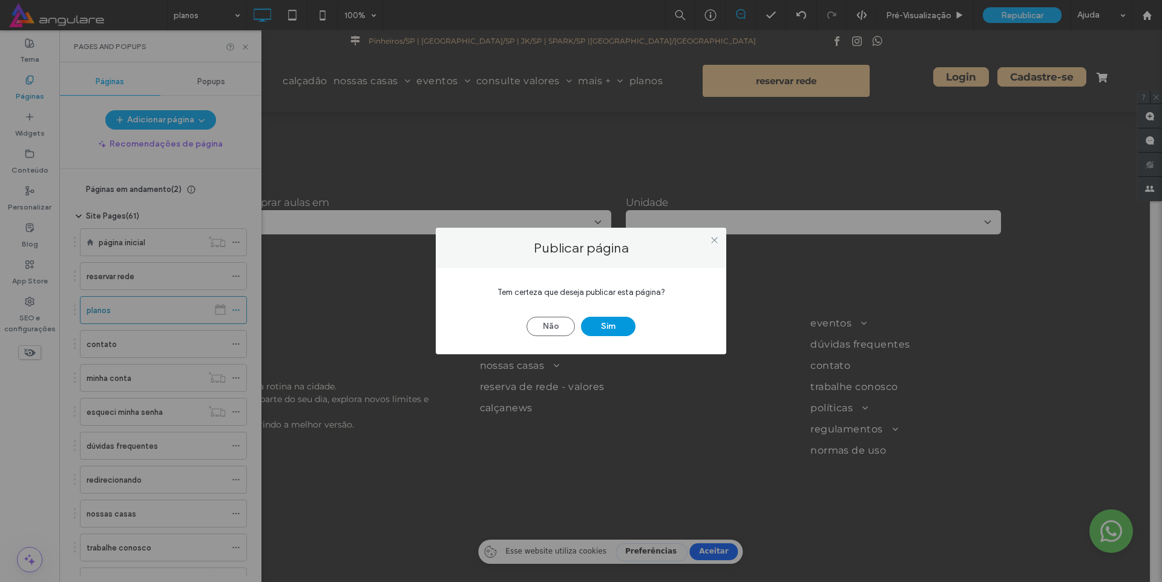
click at [603, 323] on button "Sim" at bounding box center [608, 326] width 54 height 19
